Goal: Task Accomplishment & Management: Use online tool/utility

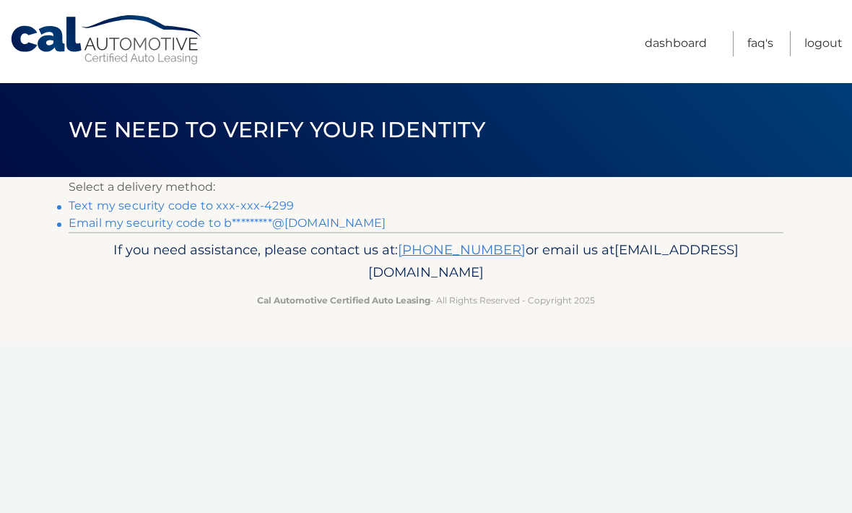
click at [276, 201] on link "Text my security code to xxx-xxx-4299" at bounding box center [181, 206] width 225 height 14
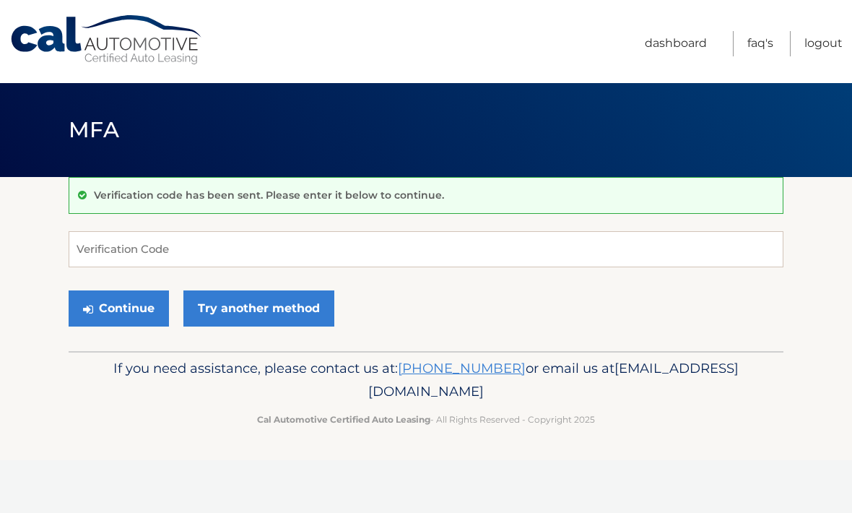
click at [143, 226] on div "Verification code has been sent. Please enter it below to continue. Verificatio…" at bounding box center [426, 264] width 715 height 174
click at [155, 256] on input "Verification Code" at bounding box center [426, 249] width 715 height 36
type input "004121"
click at [147, 301] on button "Continue" at bounding box center [119, 308] width 100 height 36
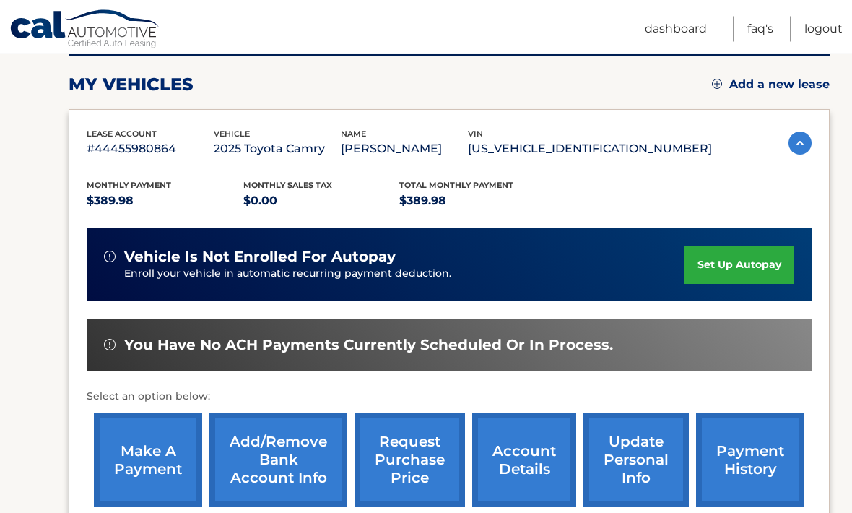
scroll to position [190, 0]
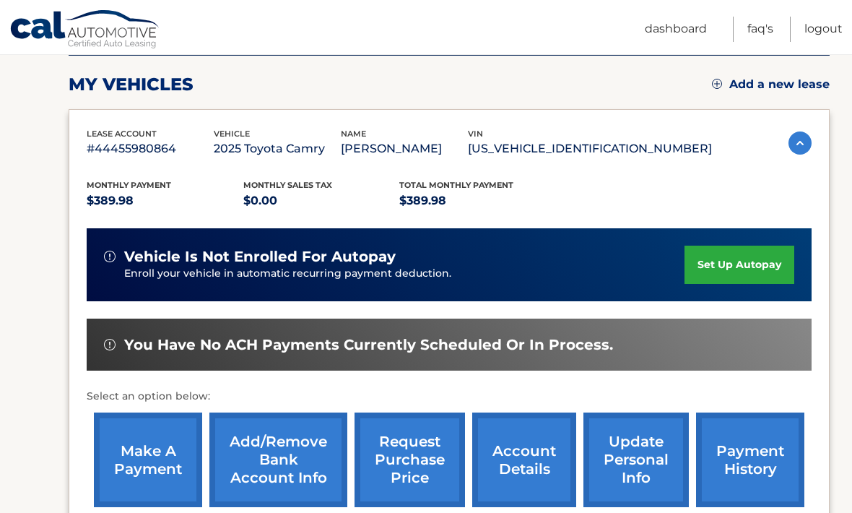
click at [147, 459] on link "make a payment" at bounding box center [148, 459] width 108 height 95
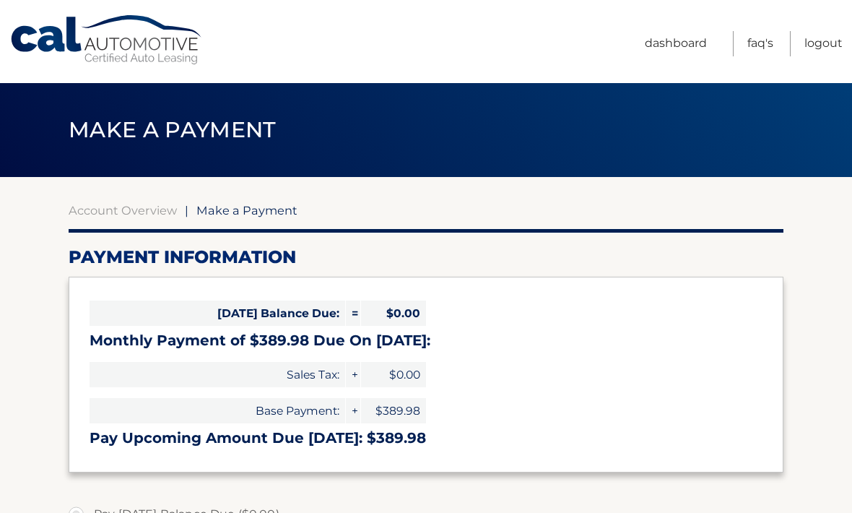
select select "M2QyOGY1NjctOTJmYi00YWI0LThhNWYtZWYzMmE3NWNiMWNk"
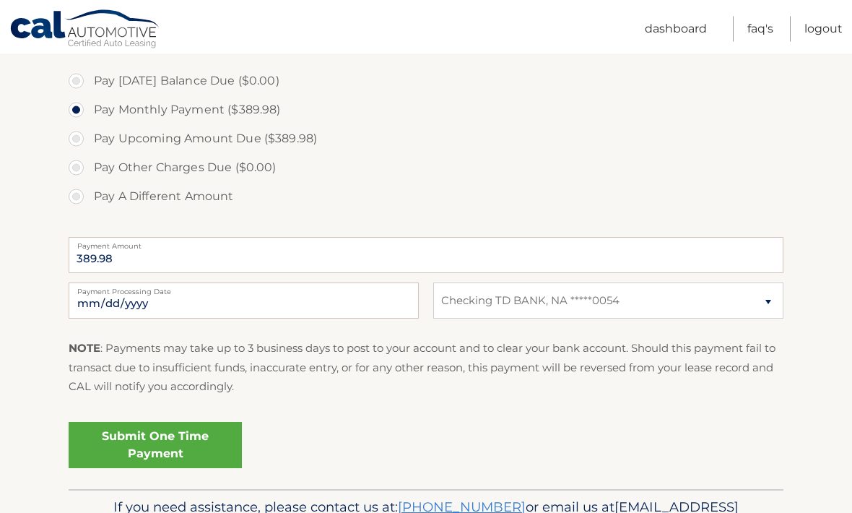
scroll to position [435, 0]
click at [222, 439] on link "Submit One Time Payment" at bounding box center [155, 443] width 173 height 46
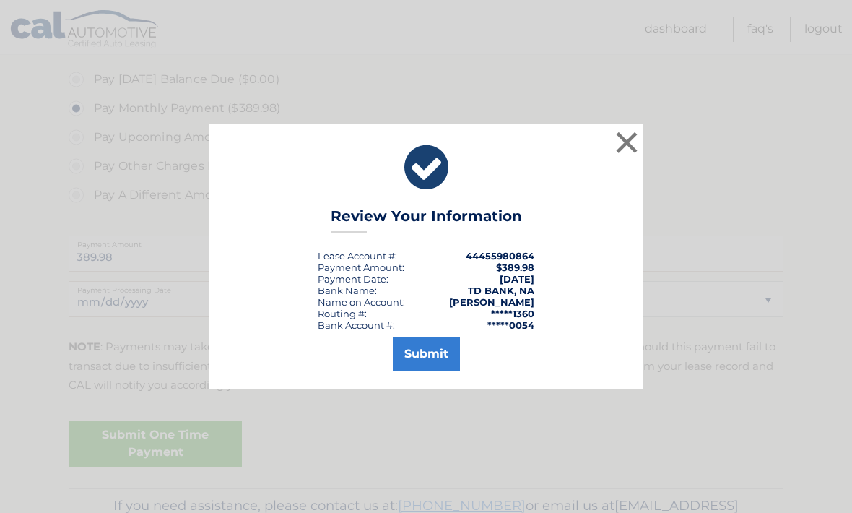
click at [425, 371] on button "Submit" at bounding box center [426, 354] width 67 height 35
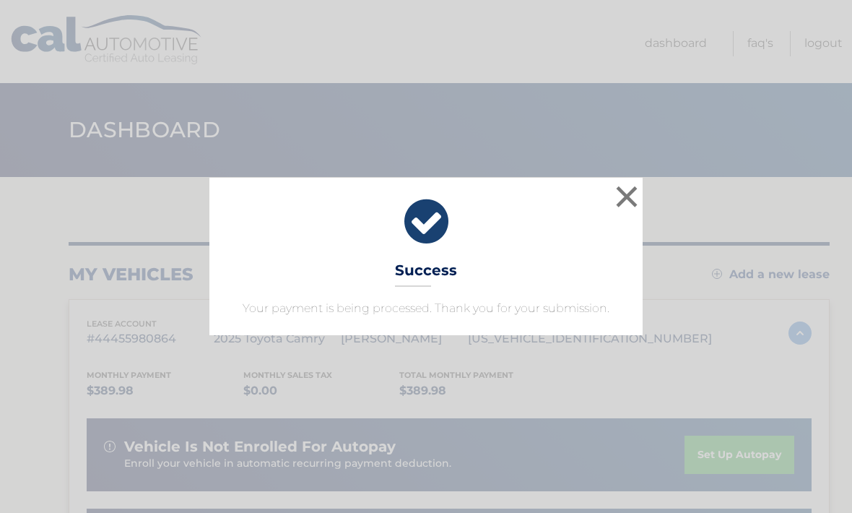
click at [622, 201] on button "×" at bounding box center [626, 196] width 29 height 29
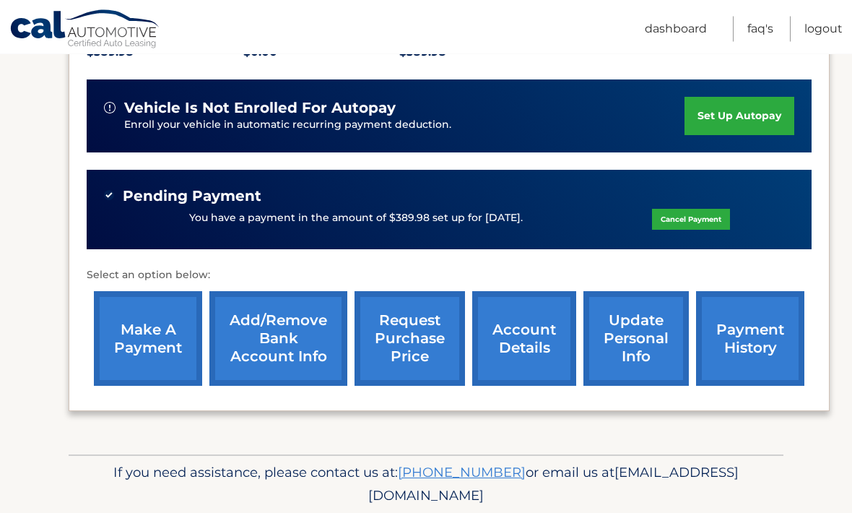
scroll to position [338, 0]
click at [825, 29] on link "Logout" at bounding box center [824, 29] width 38 height 25
